Goal: Task Accomplishment & Management: Manage account settings

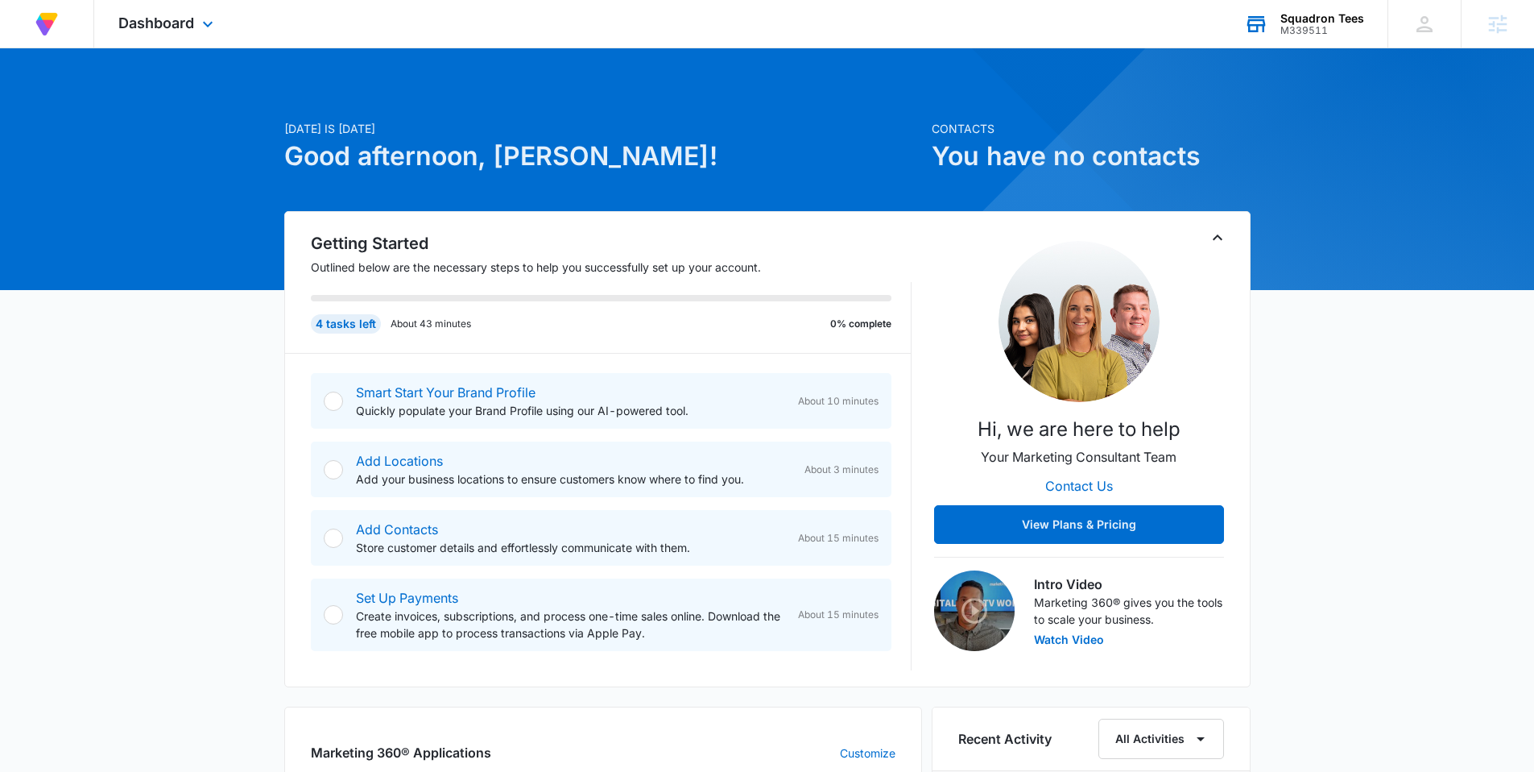
click at [1317, 25] on div "M339511" at bounding box center [1323, 30] width 84 height 11
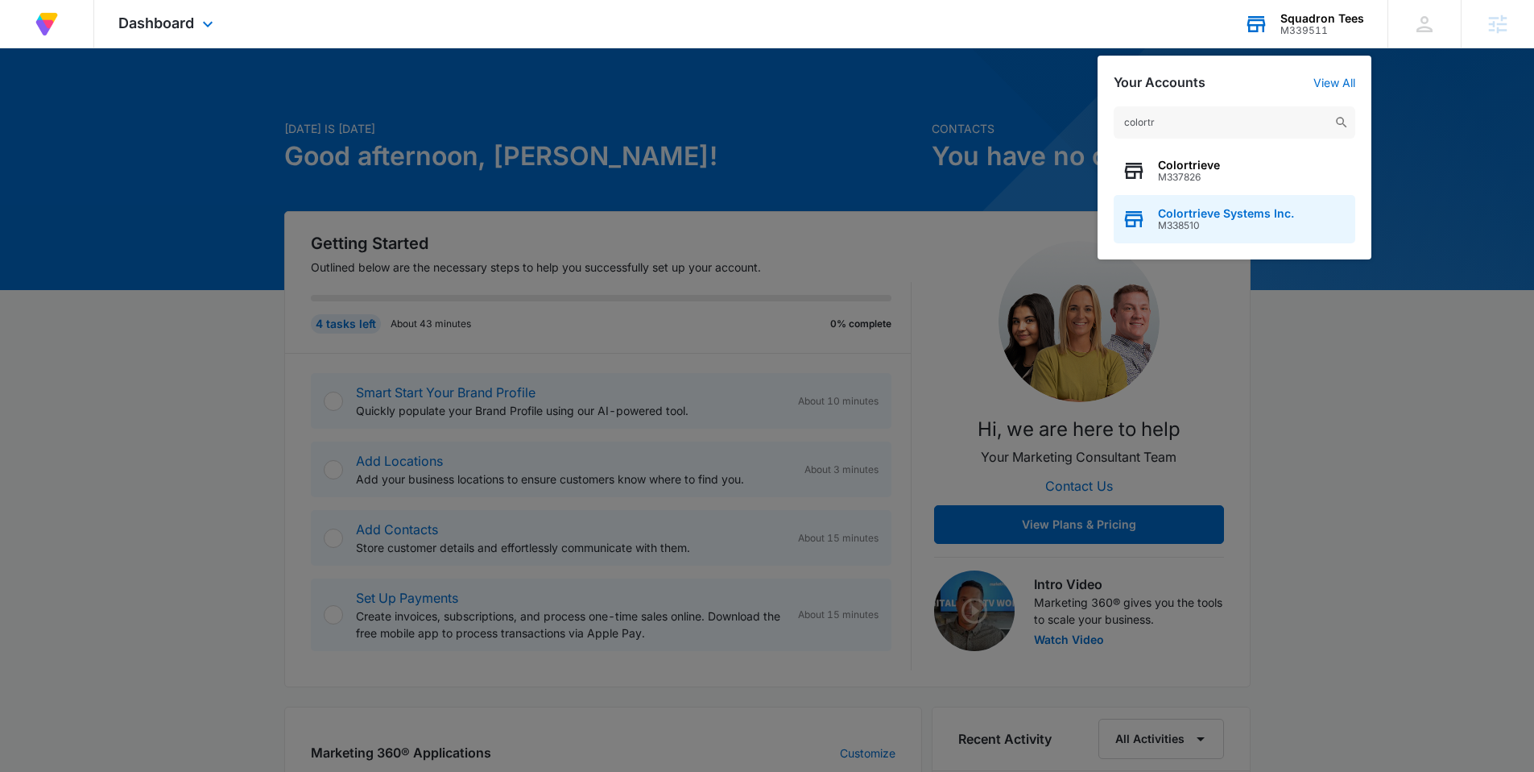
type input "colortr"
click at [1212, 220] on span "M338510" at bounding box center [1226, 225] width 136 height 11
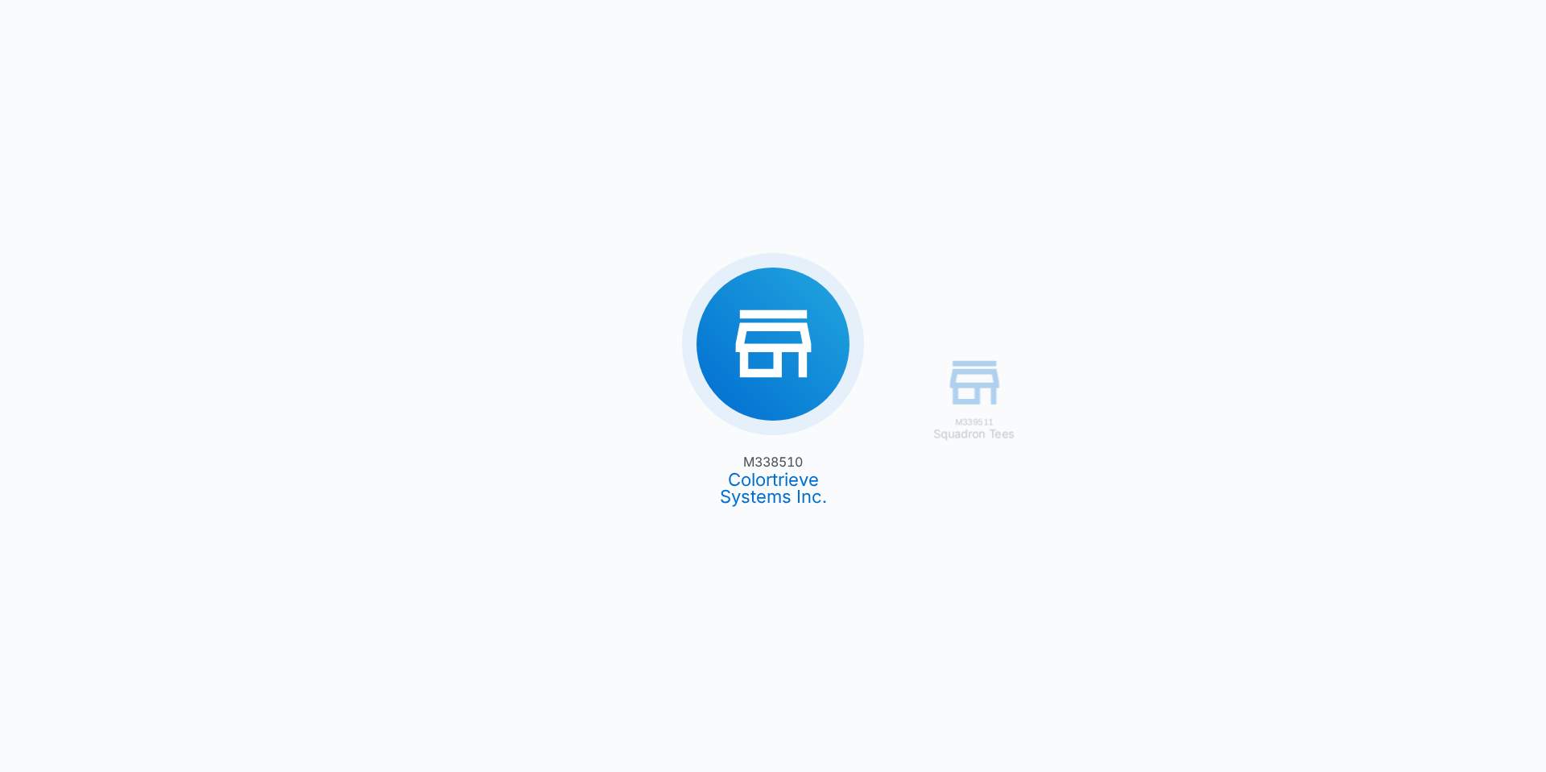
click at [781, 331] on div "M339511 Squadron Tees M338510 Colortrieve Systems Inc." at bounding box center [773, 386] width 1546 height 772
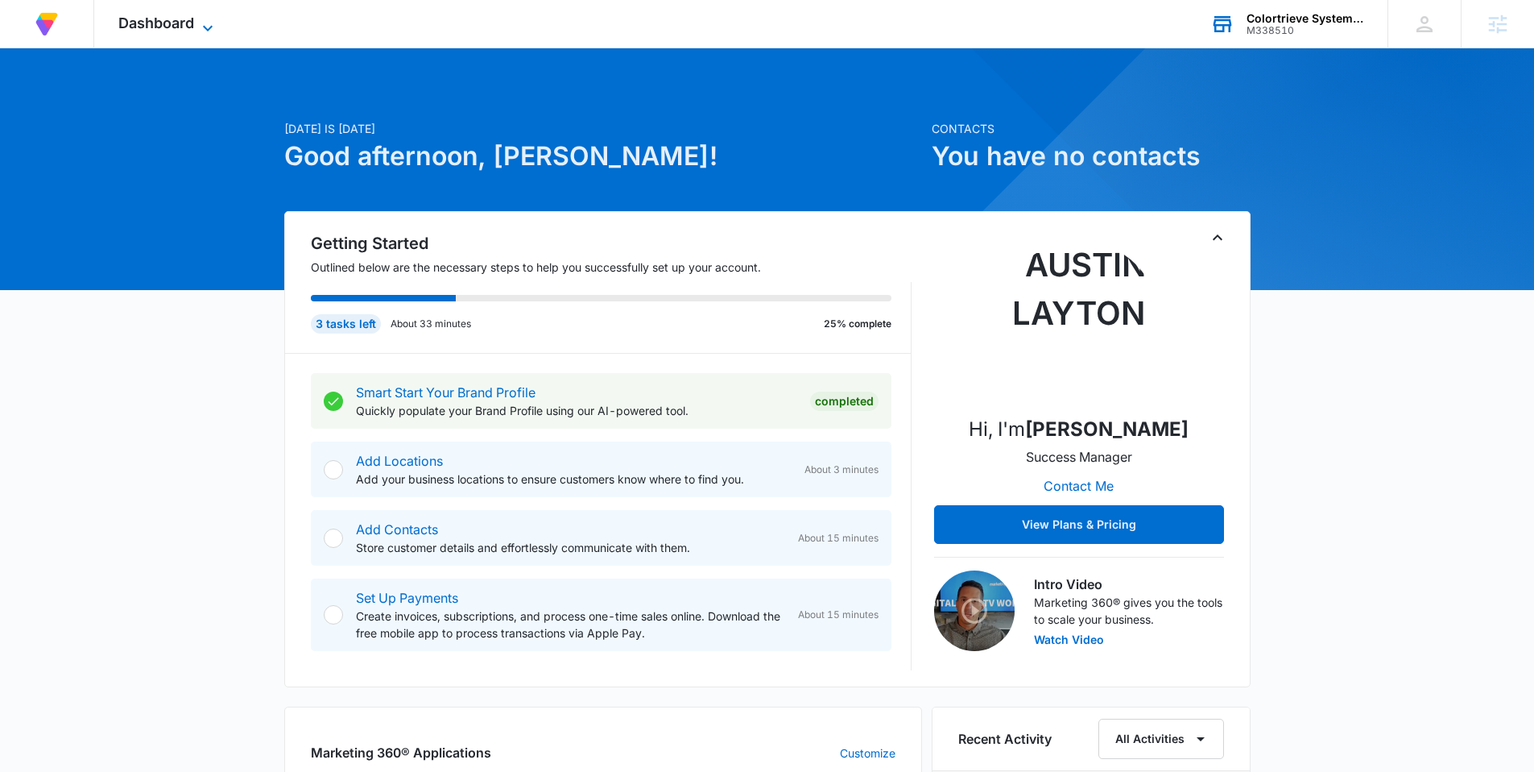
click at [205, 21] on icon at bounding box center [207, 28] width 19 height 19
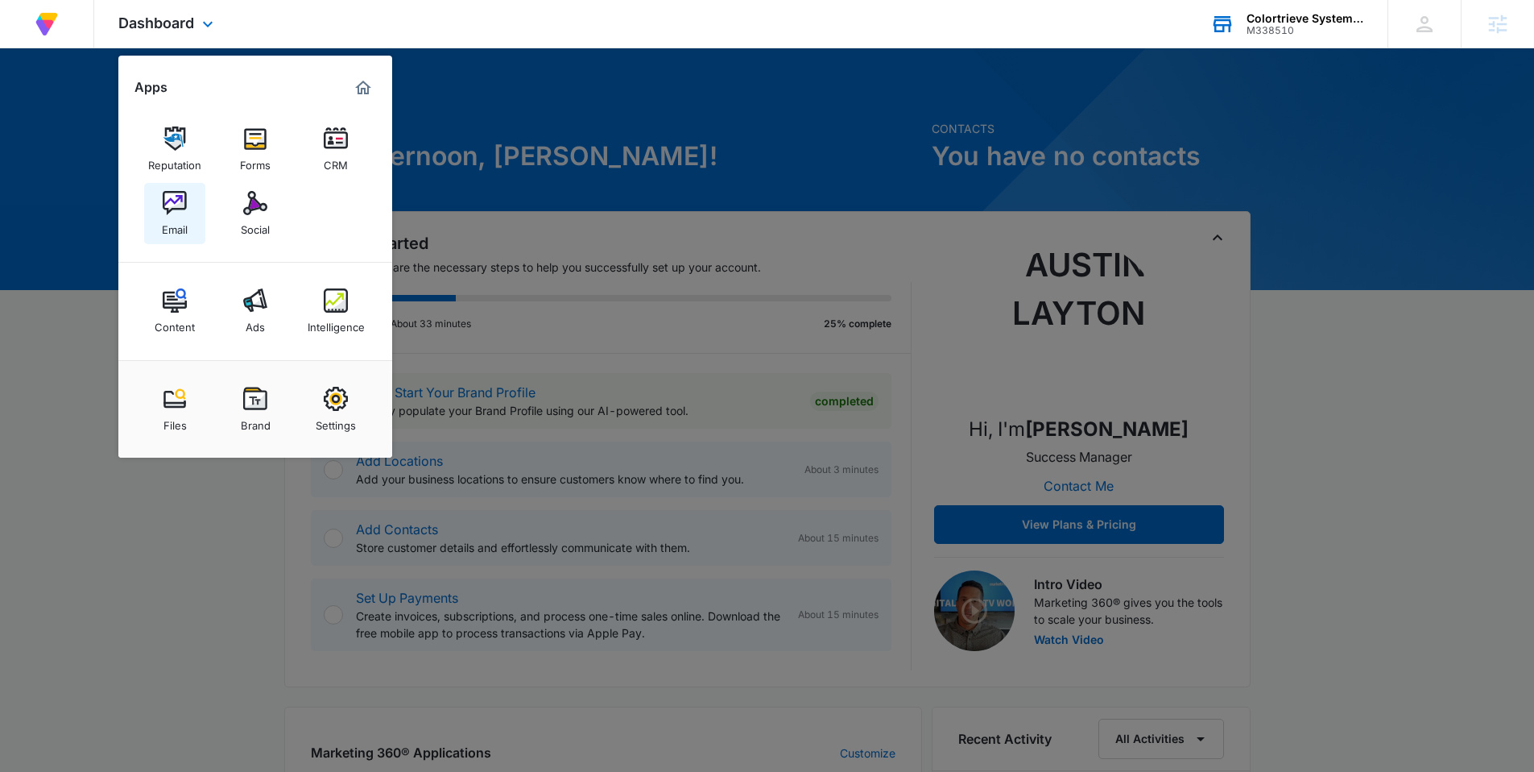
click at [171, 205] on img at bounding box center [175, 203] width 24 height 24
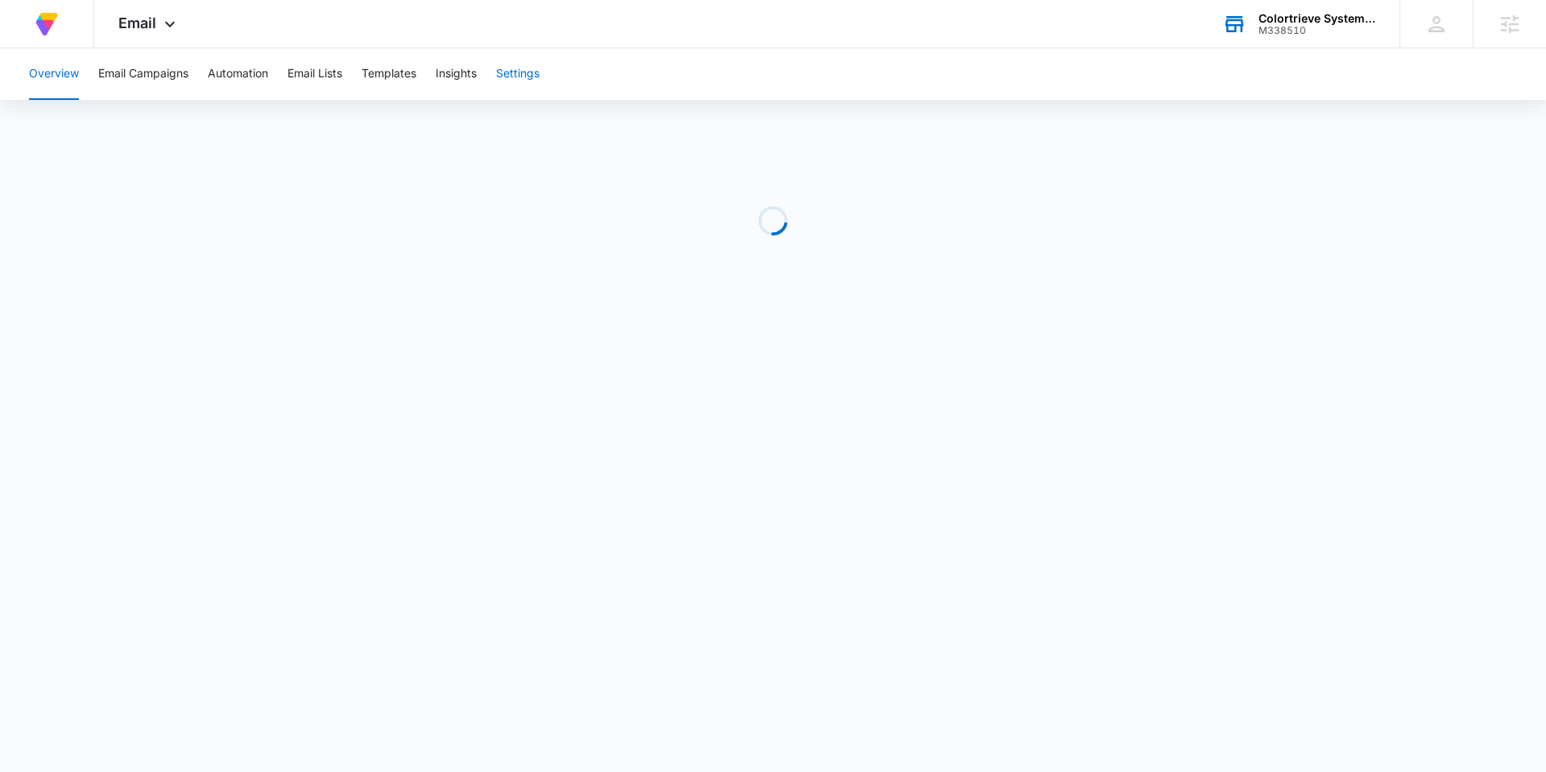
click at [518, 72] on button "Settings" at bounding box center [517, 74] width 43 height 52
